Goal: Check status

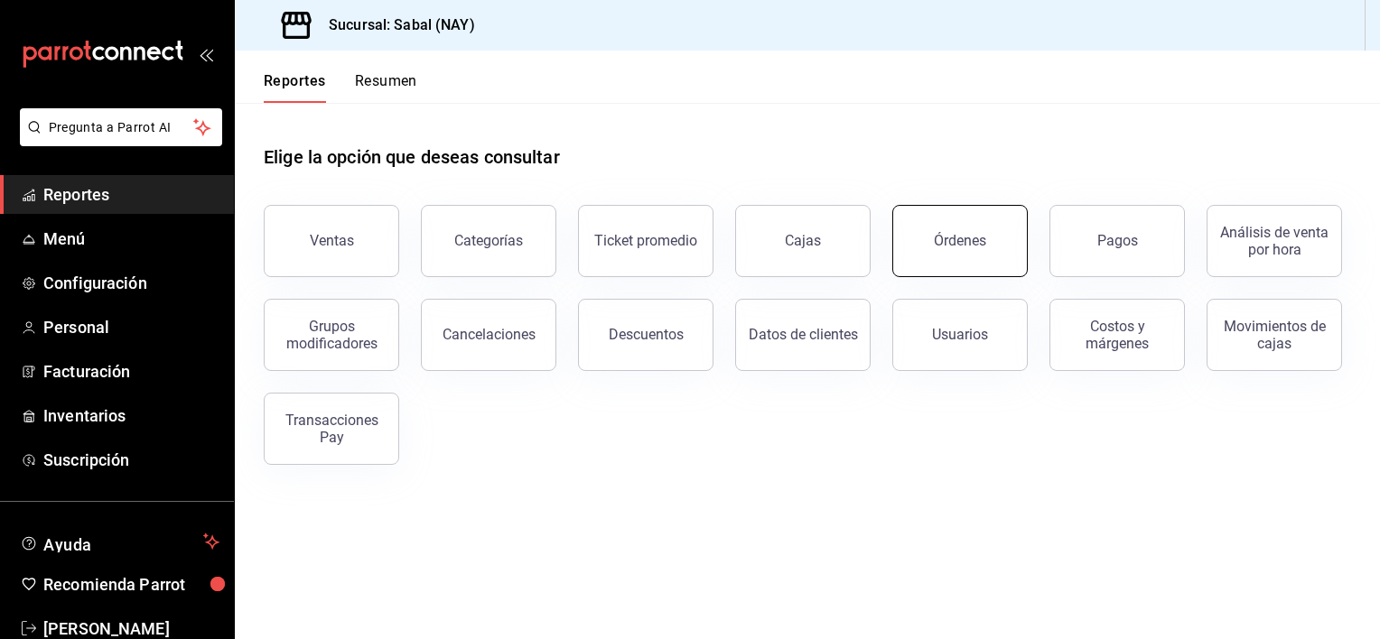
click at [995, 253] on button "Órdenes" at bounding box center [959, 241] width 135 height 72
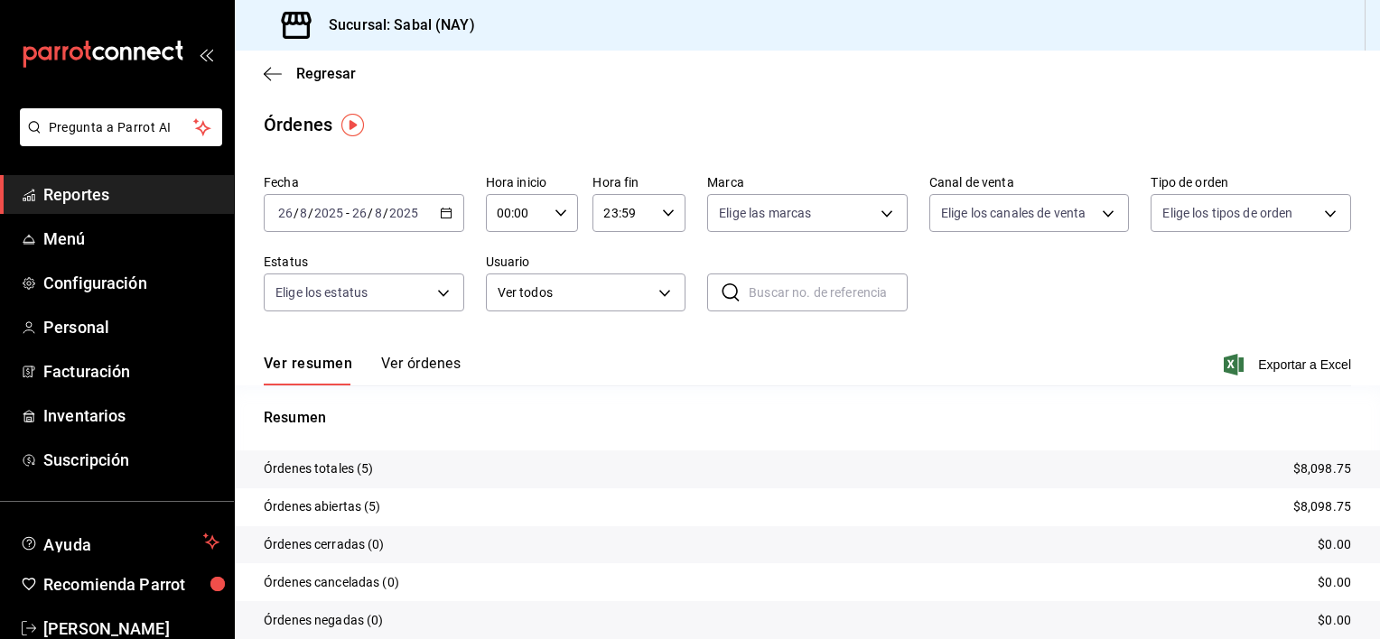
click at [421, 356] on button "Ver órdenes" at bounding box center [420, 370] width 79 height 31
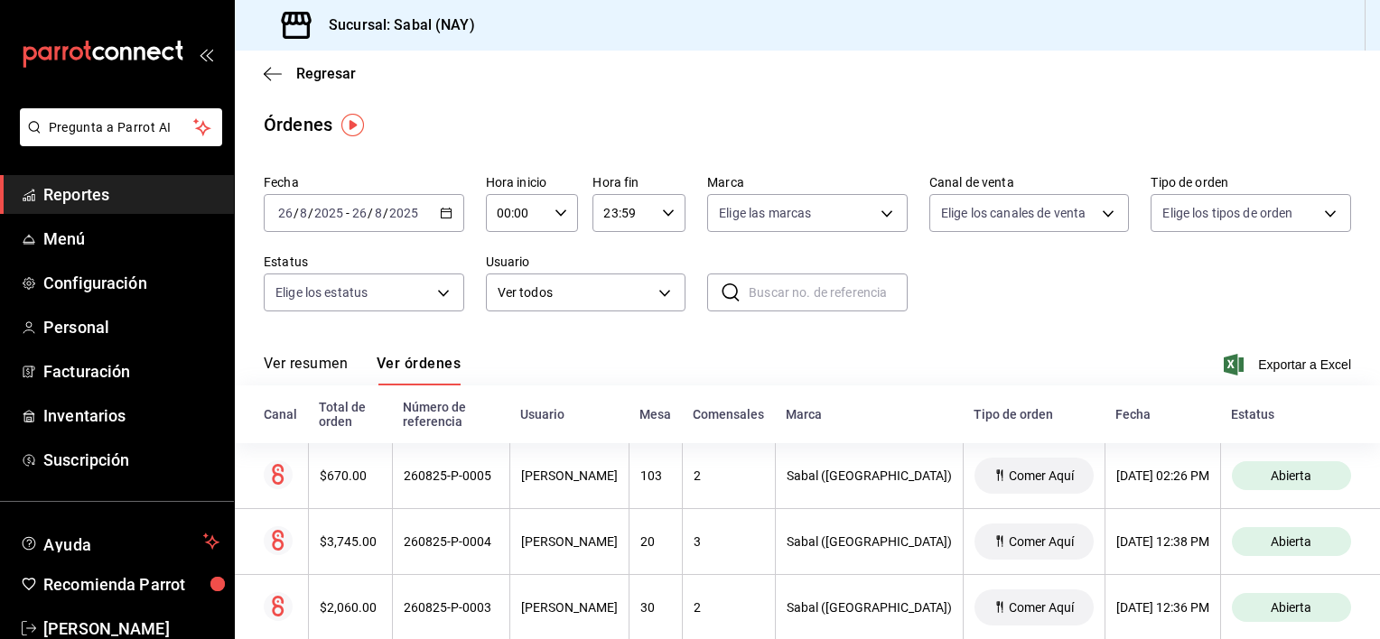
click at [316, 366] on button "Ver resumen" at bounding box center [306, 370] width 84 height 31
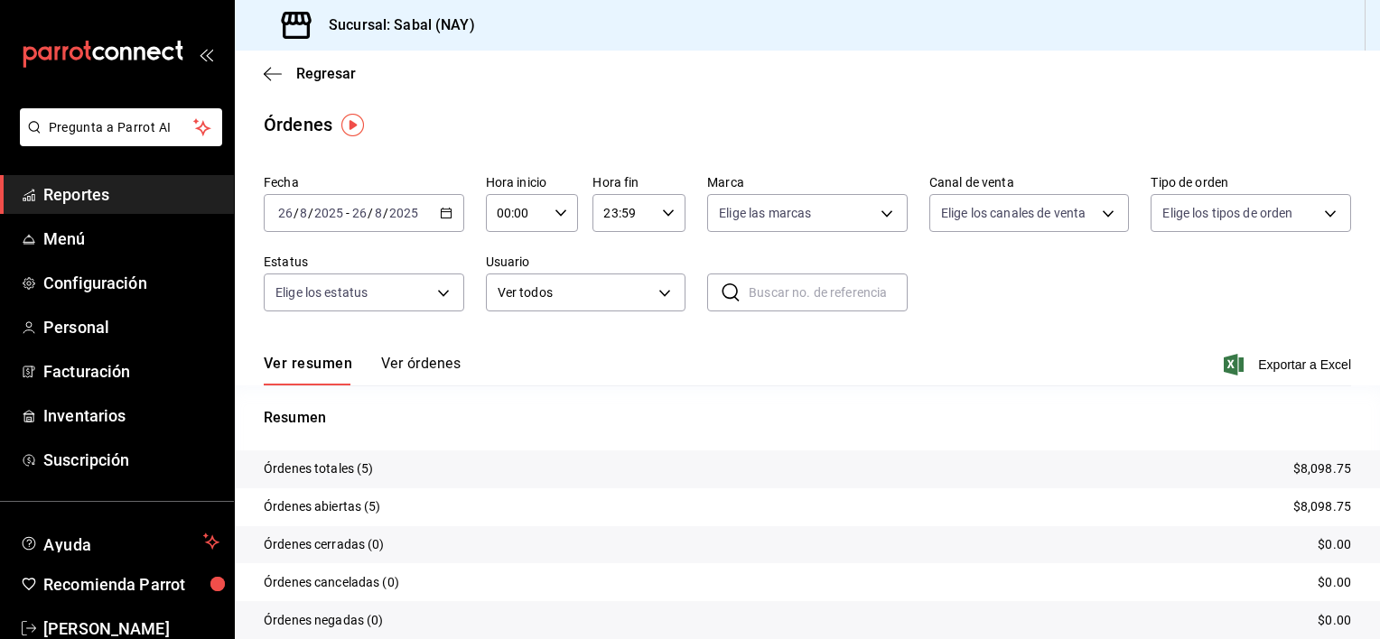
click at [399, 358] on button "Ver órdenes" at bounding box center [420, 370] width 79 height 31
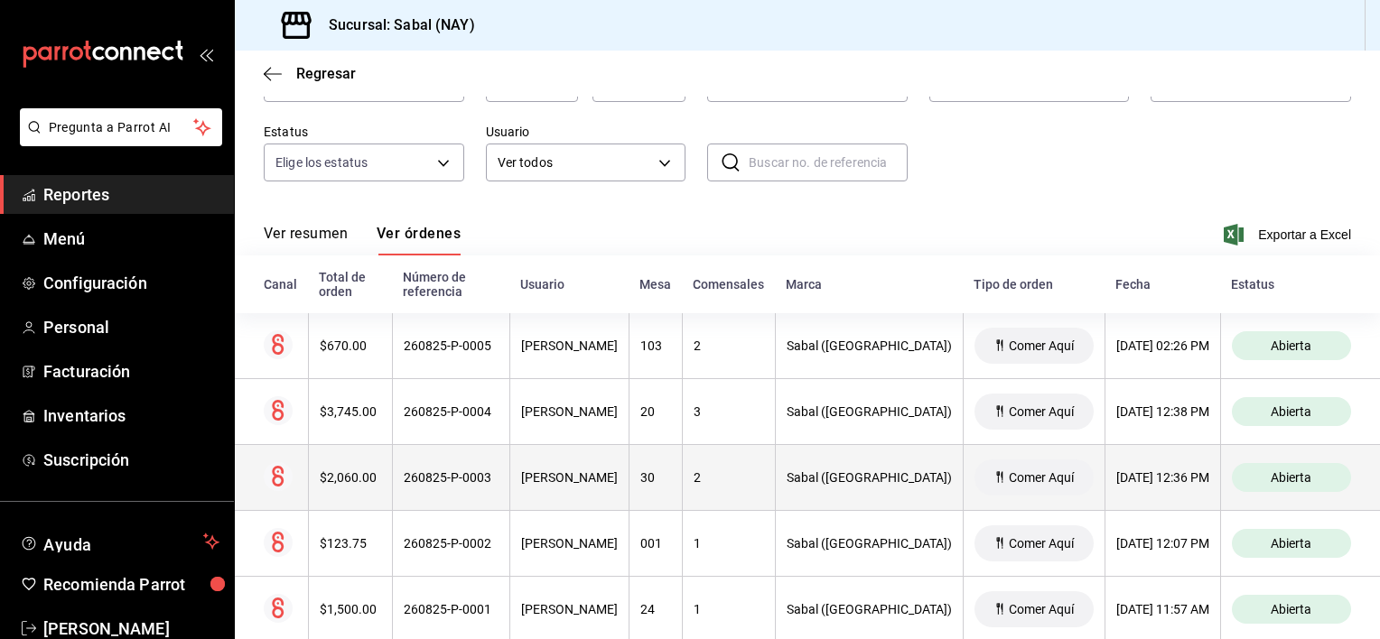
scroll to position [170, 0]
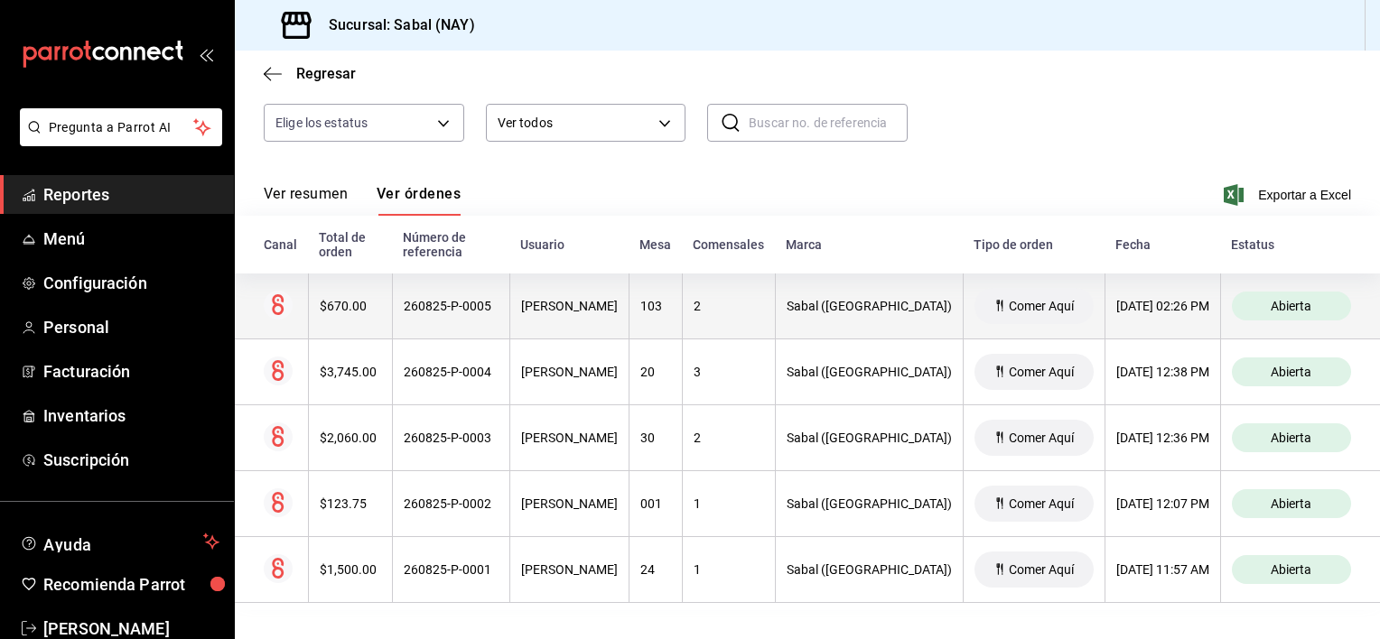
click at [499, 304] on div "260825-P-0005" at bounding box center [451, 306] width 95 height 14
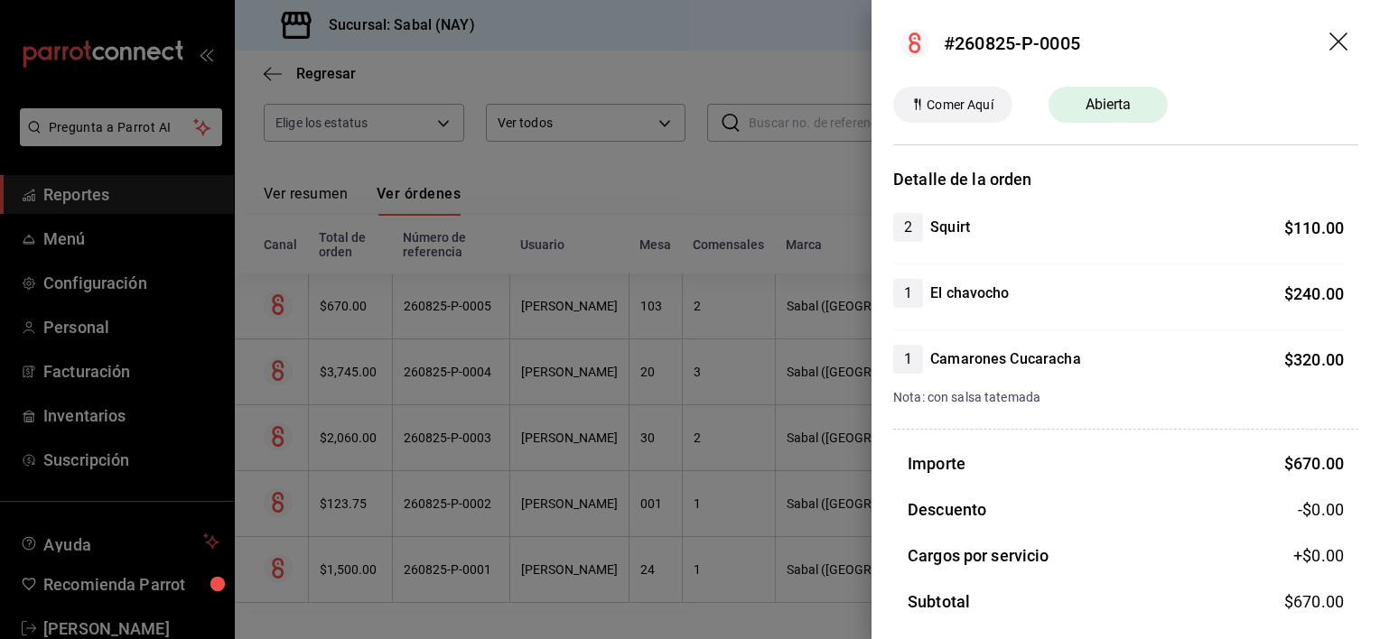
click at [1332, 40] on icon "drag" at bounding box center [1340, 44] width 22 height 22
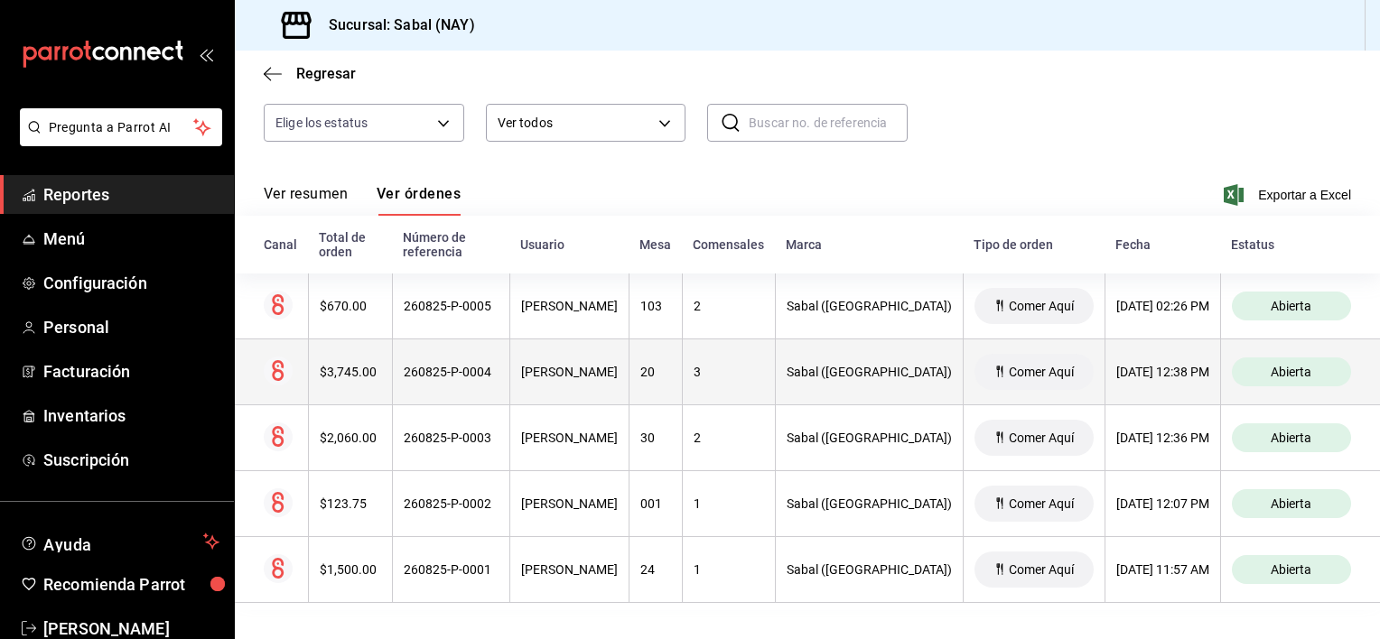
click at [474, 384] on th "260825-P-0004" at bounding box center [450, 373] width 117 height 66
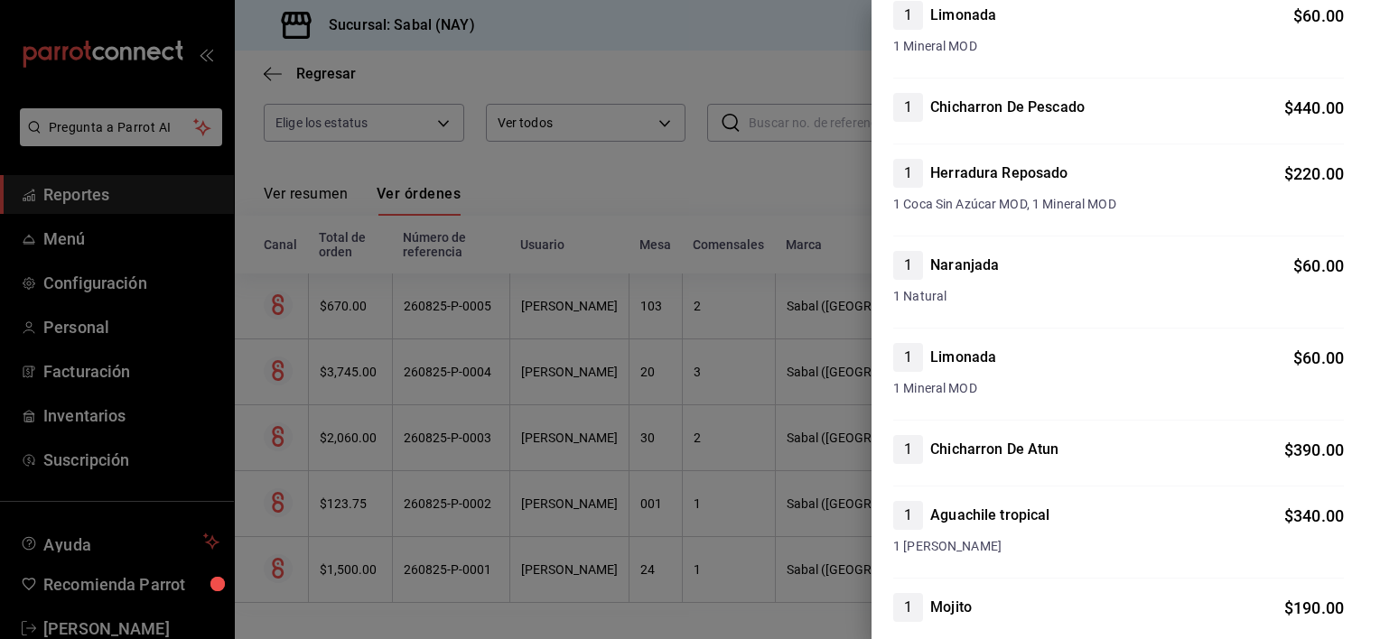
scroll to position [0, 0]
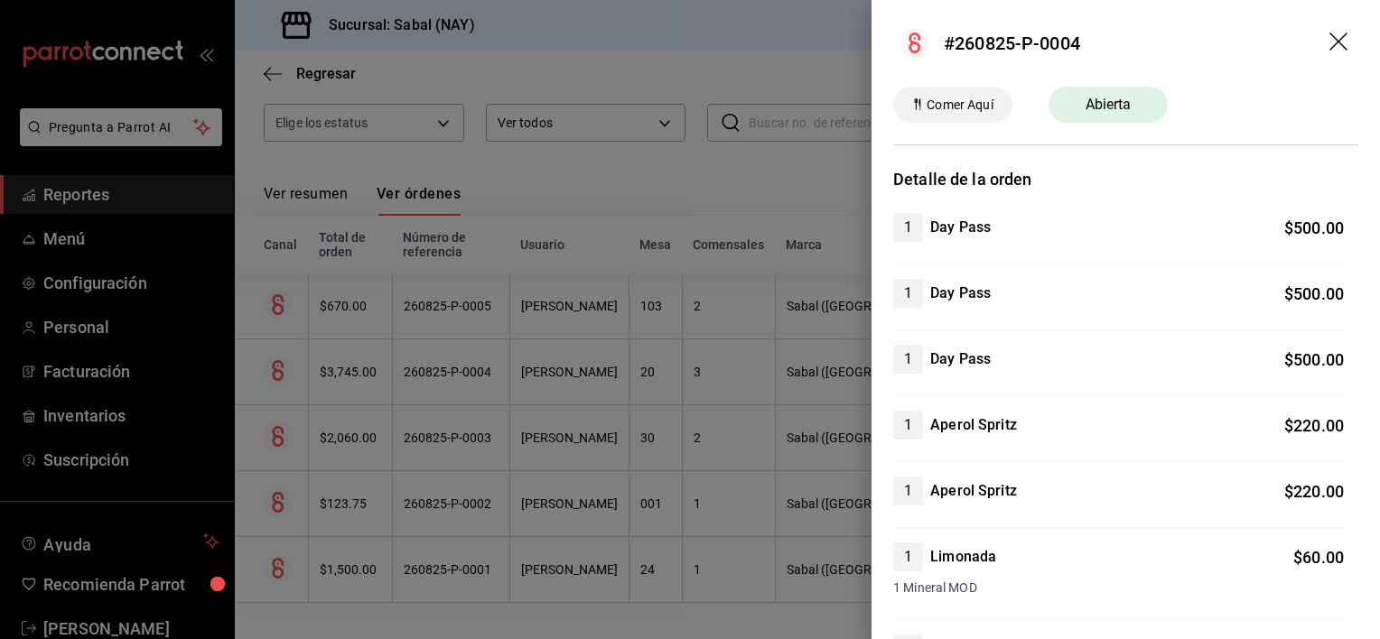
click at [1329, 36] on icon "drag" at bounding box center [1340, 44] width 22 height 22
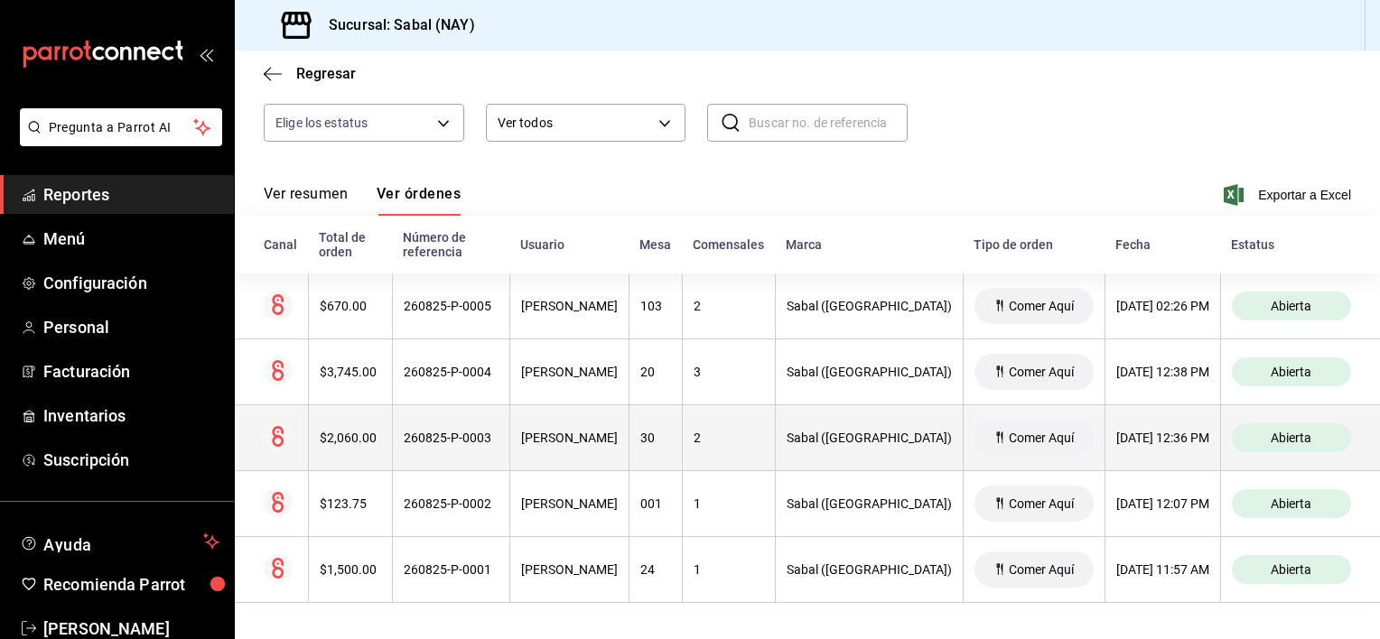
click at [457, 446] on th "260825-P-0003" at bounding box center [450, 439] width 117 height 66
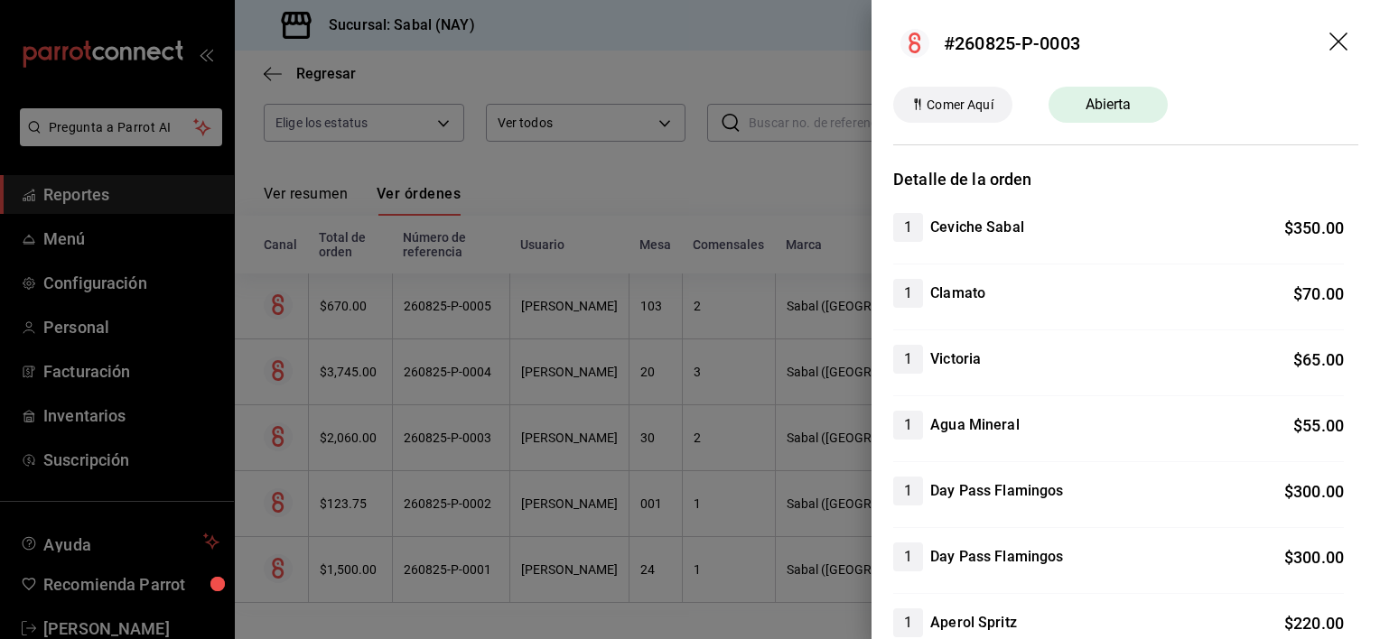
click at [1329, 36] on icon "drag" at bounding box center [1340, 44] width 22 height 22
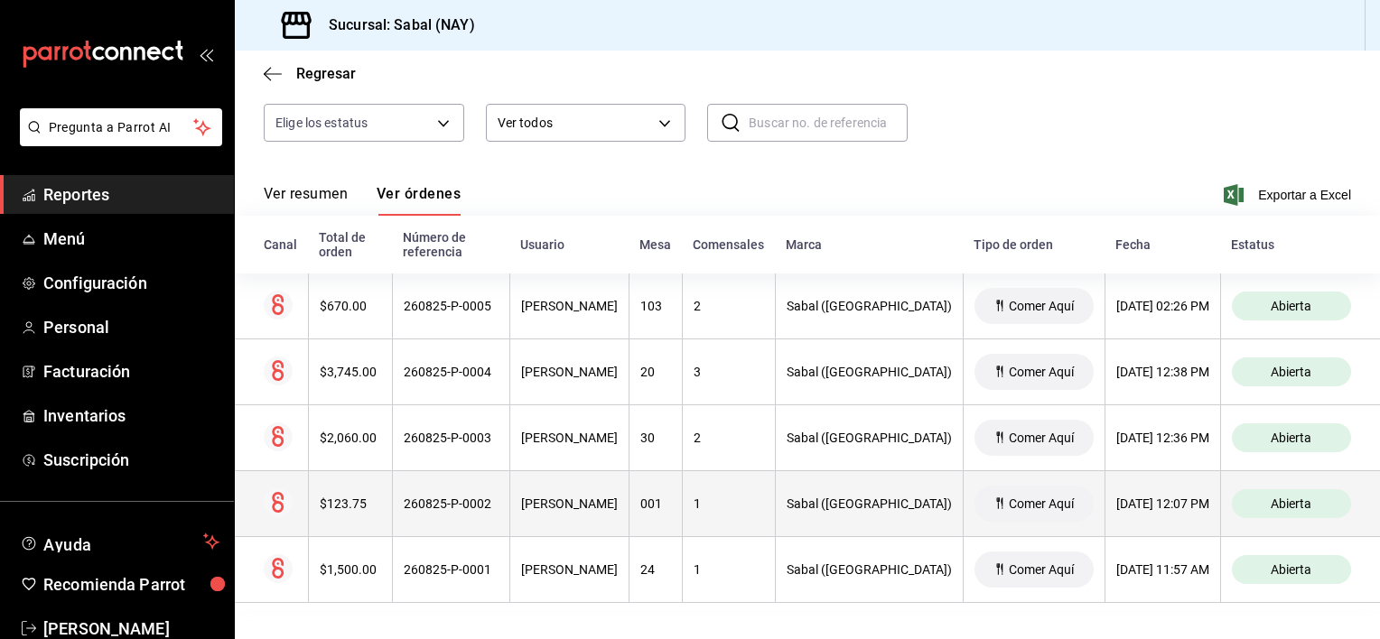
click at [381, 509] on div "$123.75" at bounding box center [350, 504] width 61 height 14
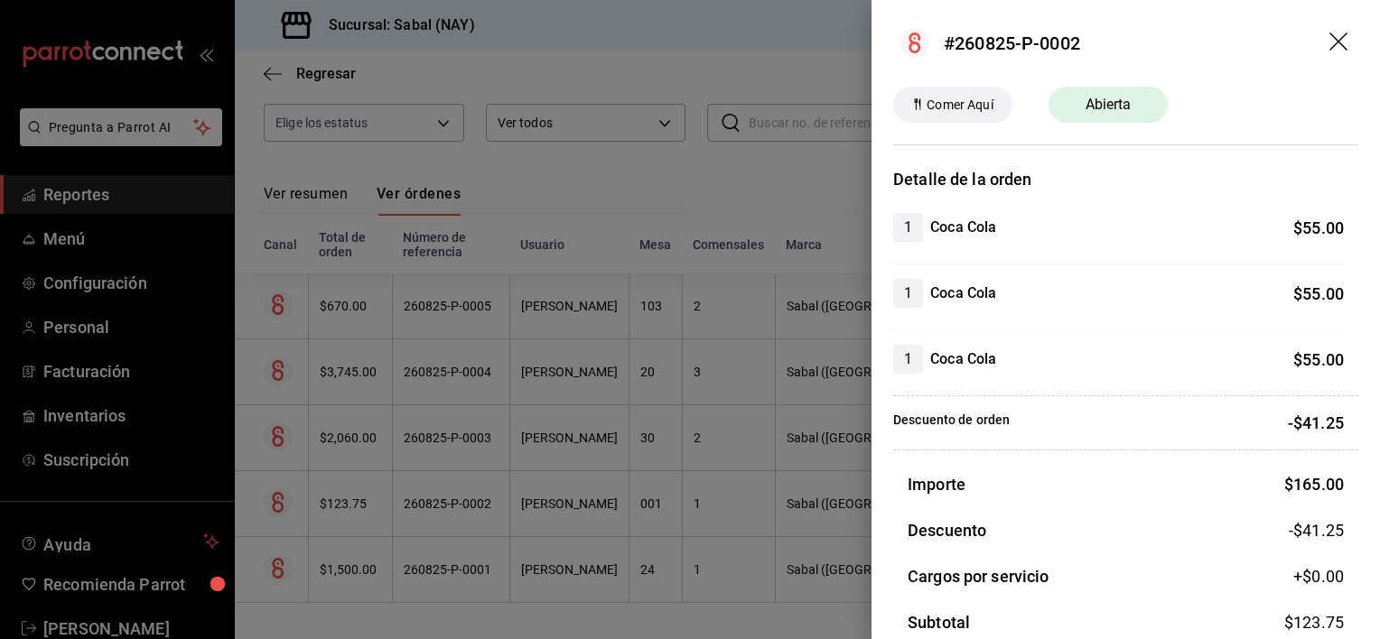
click at [1329, 43] on icon "drag" at bounding box center [1340, 44] width 22 height 22
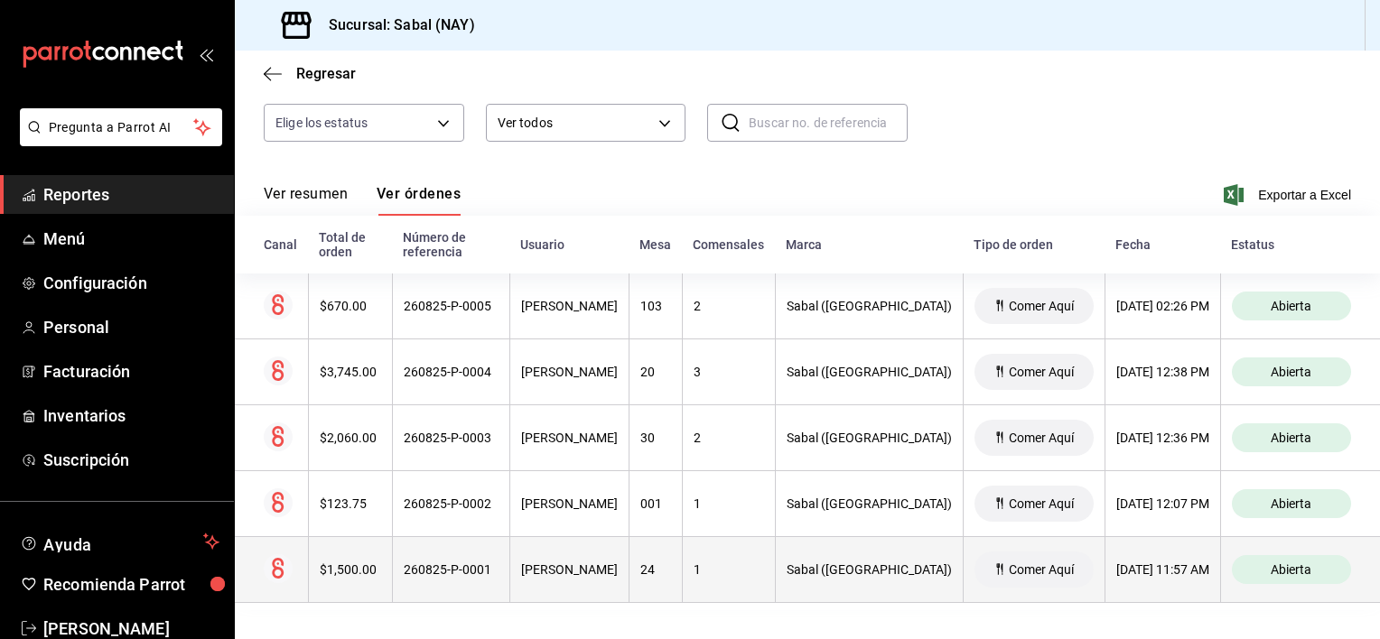
click at [441, 571] on div "260825-P-0001" at bounding box center [451, 570] width 95 height 14
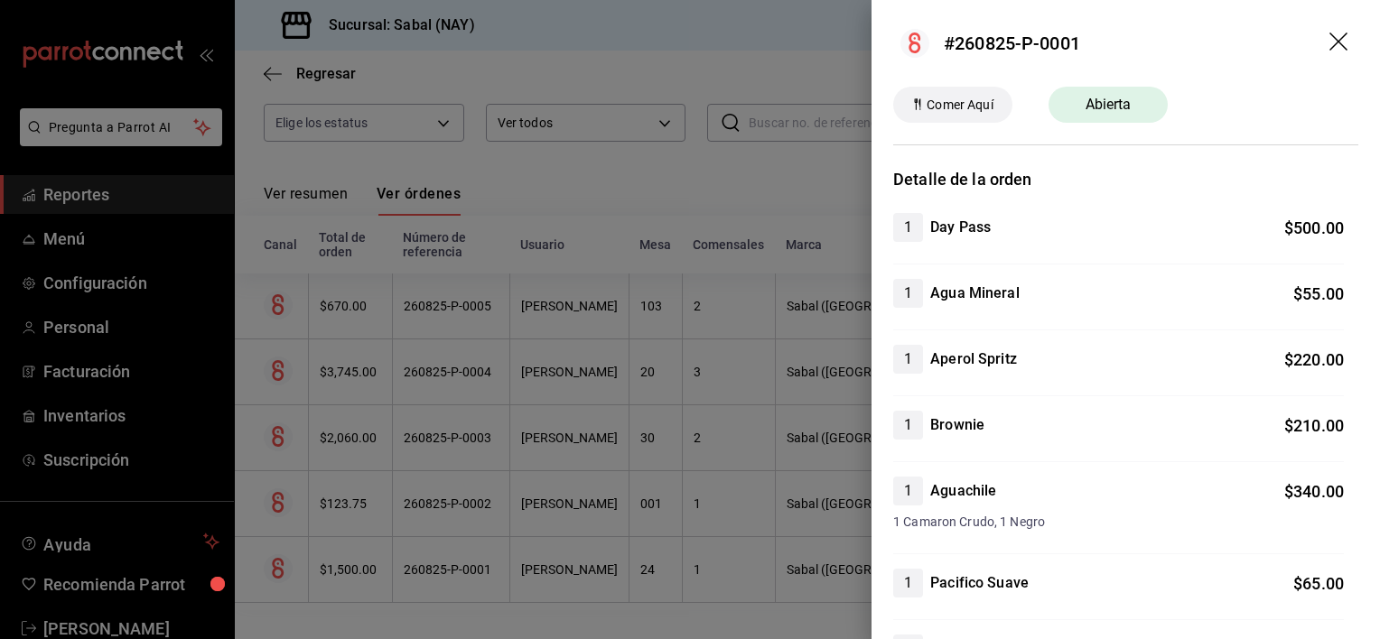
click at [1329, 48] on icon "drag" at bounding box center [1340, 44] width 22 height 22
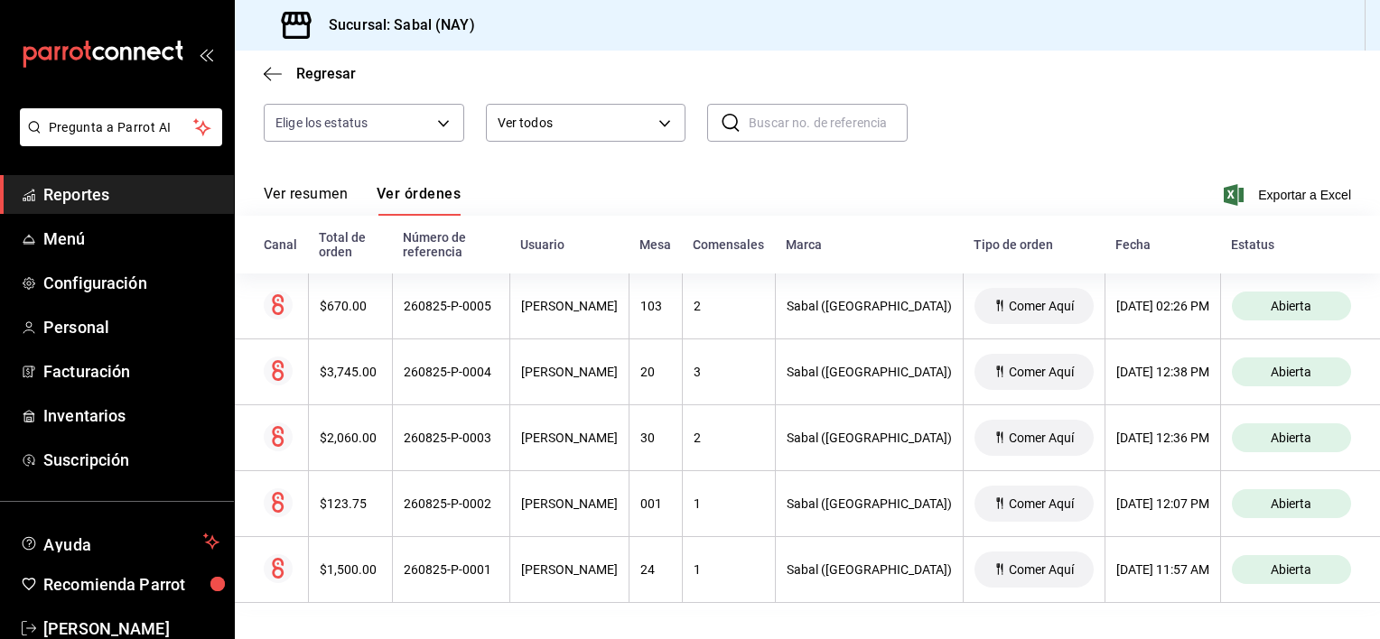
click at [733, 177] on div "Ver resumen Ver órdenes Exportar a Excel" at bounding box center [807, 189] width 1087 height 52
